Goal: Information Seeking & Learning: Learn about a topic

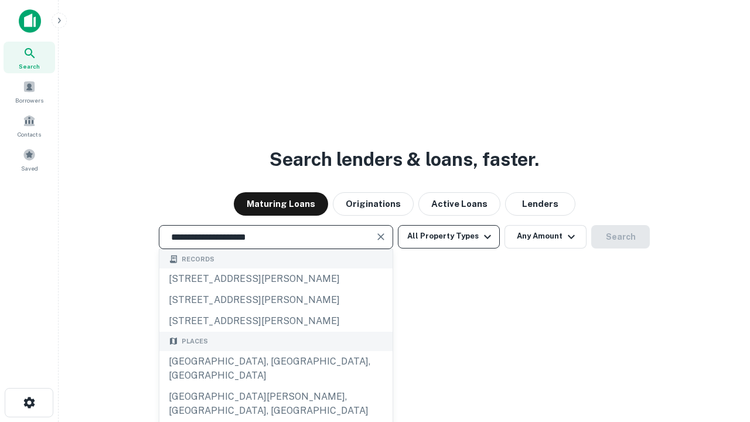
type input "**********"
click at [449, 236] on button "All Property Types" at bounding box center [449, 236] width 102 height 23
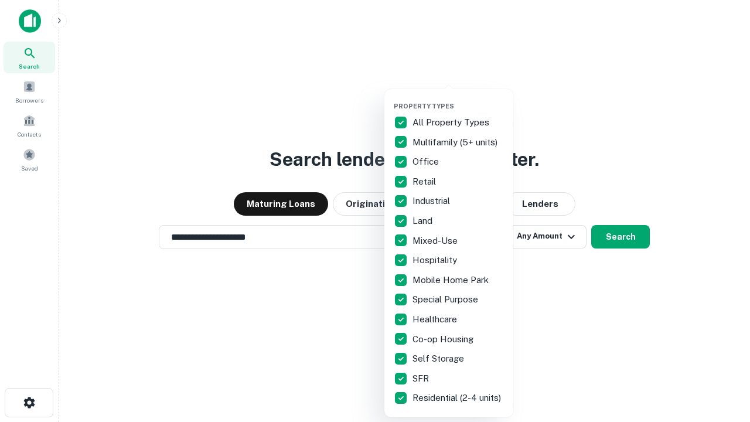
click at [458, 98] on button "button" at bounding box center [458, 98] width 129 height 1
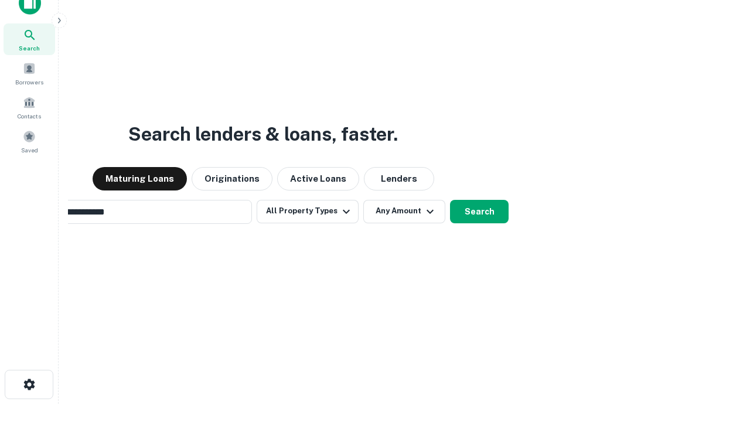
scroll to position [19, 0]
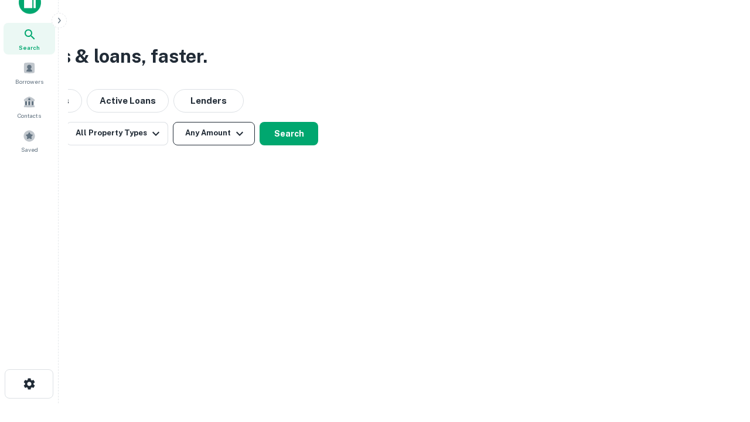
click at [214, 133] on button "Any Amount" at bounding box center [214, 133] width 82 height 23
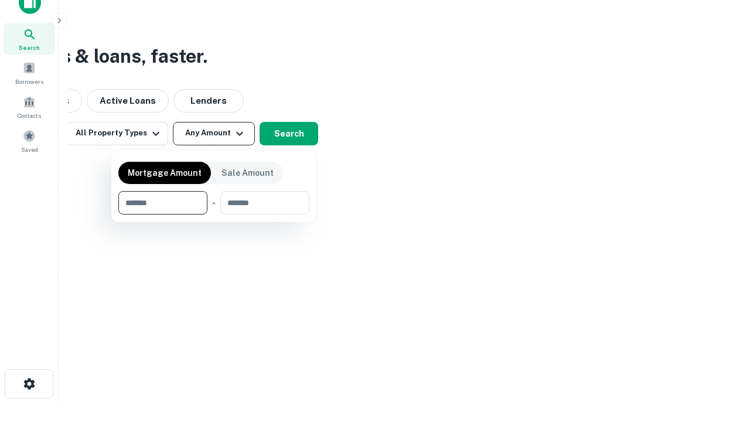
type input "*******"
click at [214, 214] on button "button" at bounding box center [213, 214] width 191 height 1
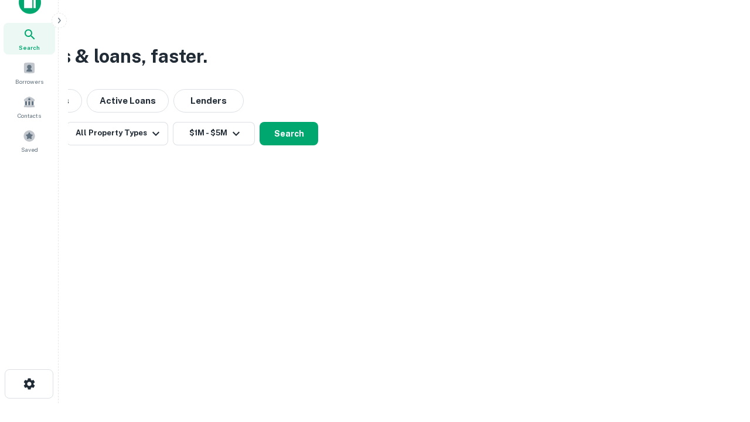
scroll to position [18, 0]
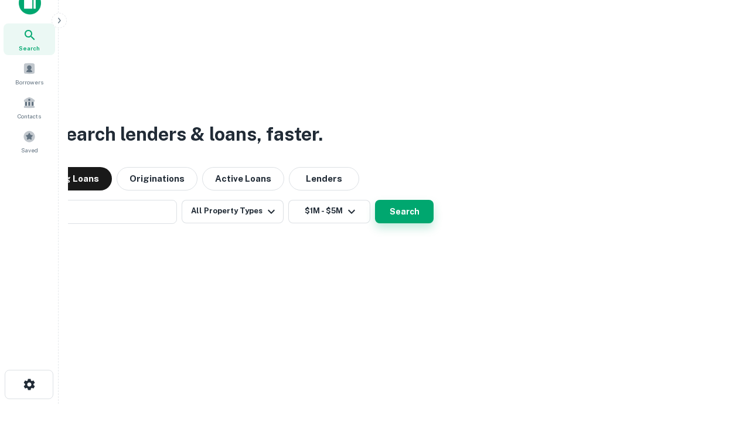
click at [375, 200] on button "Search" at bounding box center [404, 211] width 59 height 23
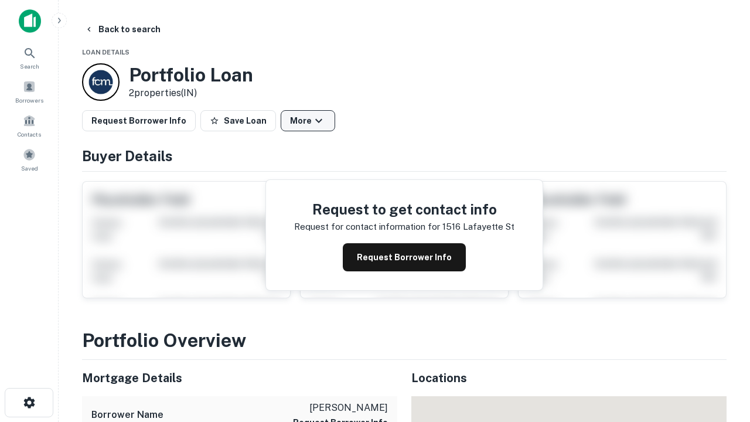
click at [308, 121] on button "More" at bounding box center [308, 120] width 54 height 21
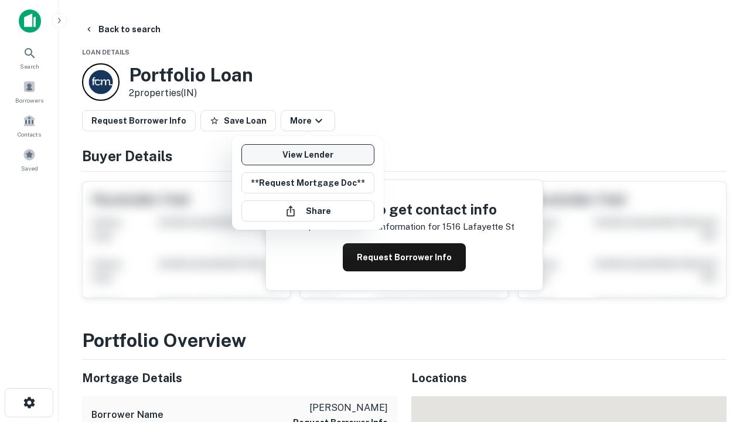
click at [308, 155] on link "View Lender" at bounding box center [307, 154] width 133 height 21
